Goal: Task Accomplishment & Management: Manage account settings

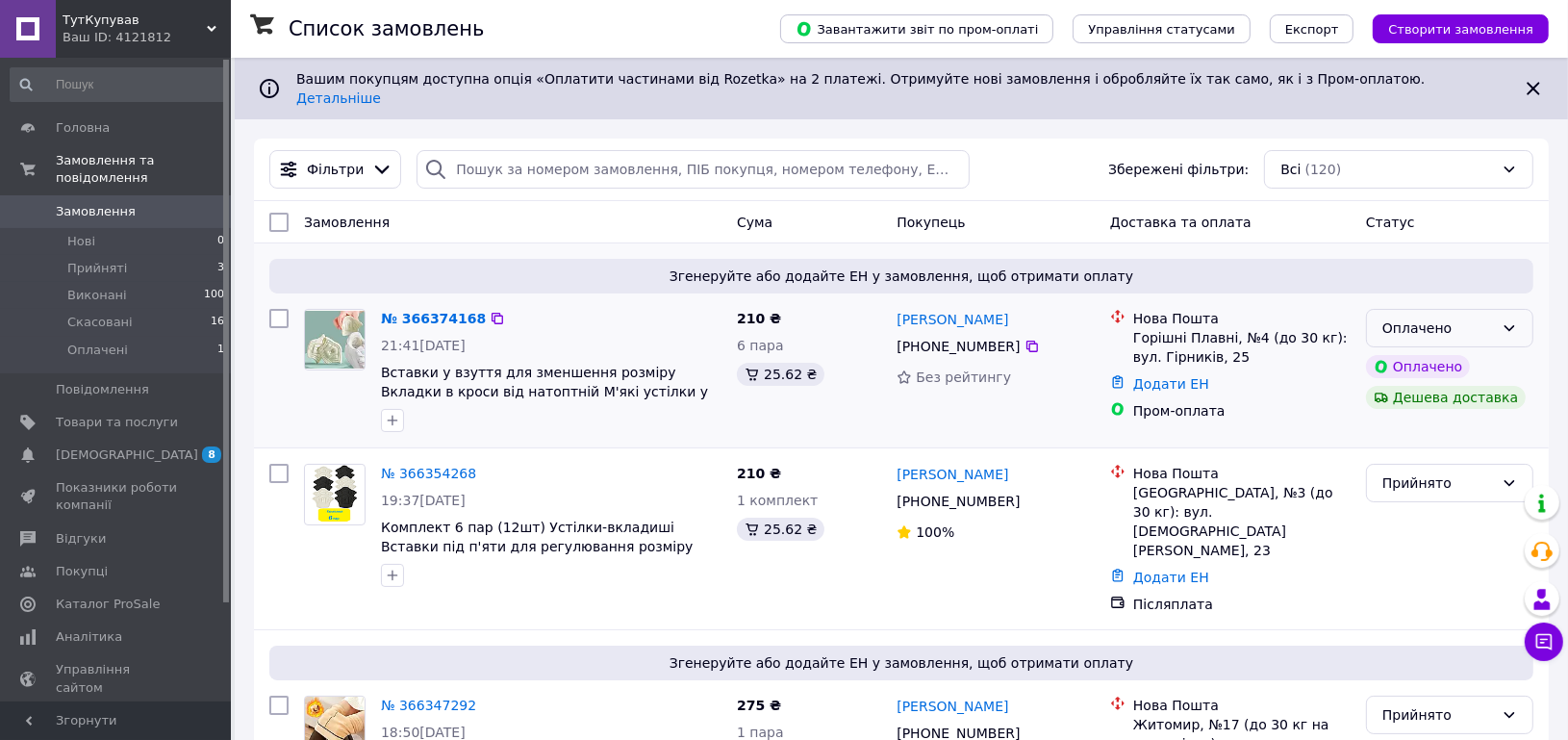
click at [1461, 318] on div "Оплачено" at bounding box center [1438, 328] width 111 height 22
click at [1440, 353] on li "Прийнято" at bounding box center [1450, 354] width 165 height 34
click at [436, 311] on link "№ 366374168" at bounding box center [429, 319] width 96 height 16
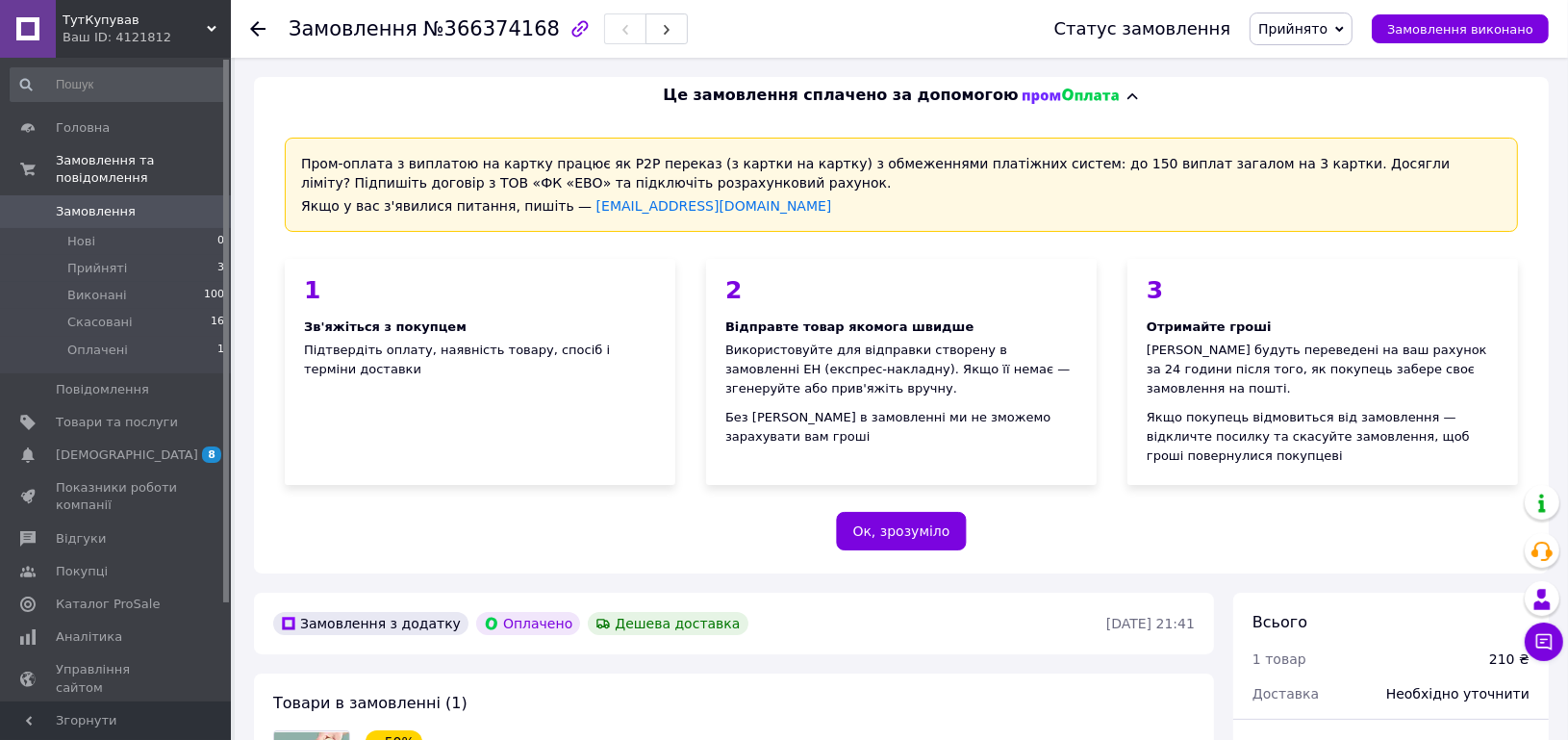
click at [118, 203] on span "Замовлення" at bounding box center [96, 212] width 80 height 18
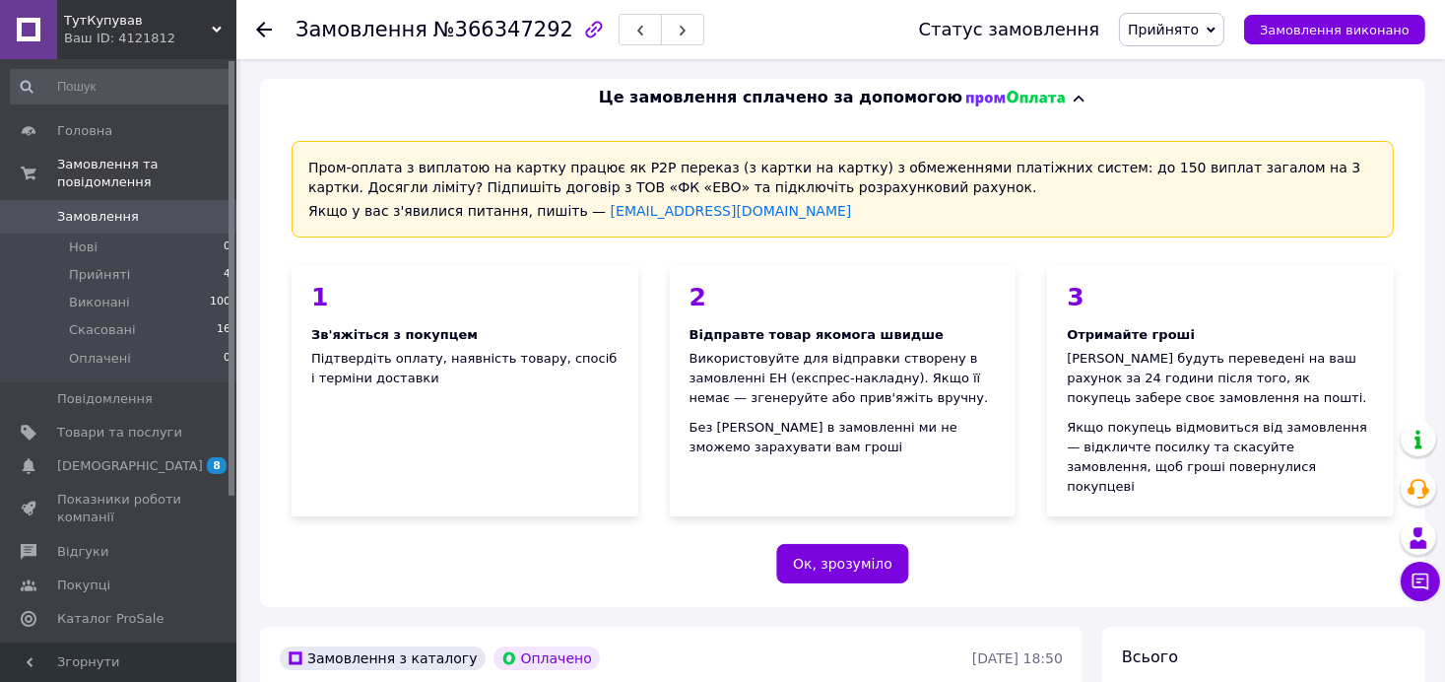
click at [99, 208] on span "Замовлення" at bounding box center [98, 217] width 82 height 18
